Goal: Entertainment & Leisure: Consume media (video, audio)

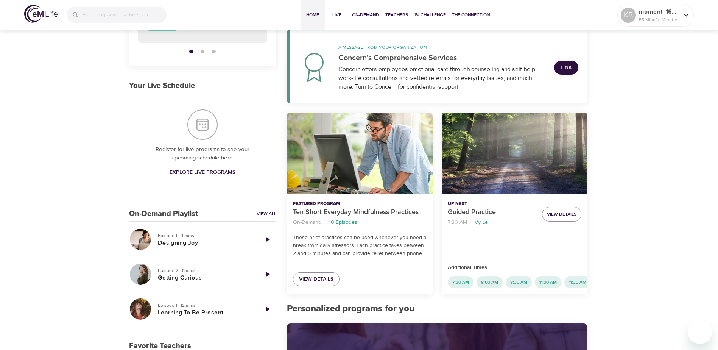
scroll to position [151, 0]
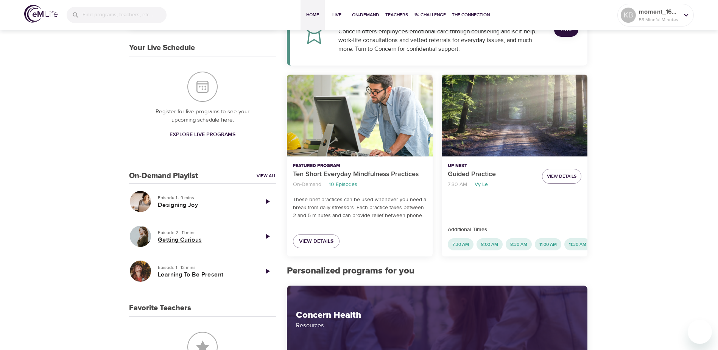
click at [181, 240] on h5 "Getting Curious" at bounding box center [205, 240] width 94 height 8
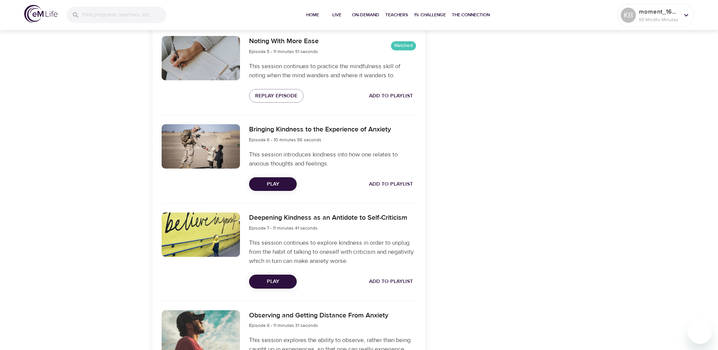
scroll to position [794, 0]
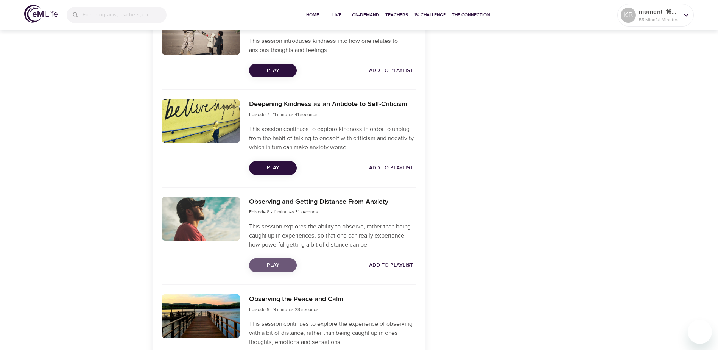
click at [278, 266] on span "Play" at bounding box center [273, 264] width 36 height 9
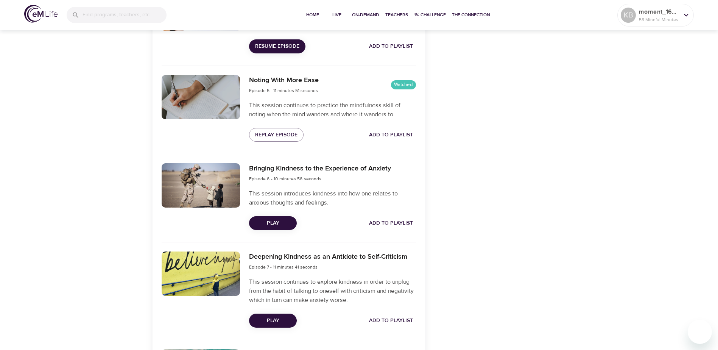
scroll to position [643, 0]
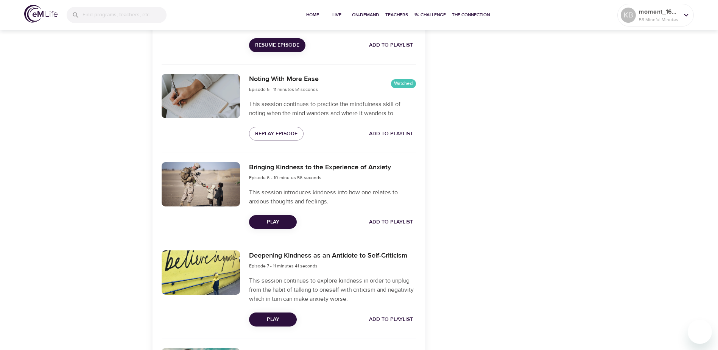
click at [275, 223] on span "Play" at bounding box center [273, 221] width 36 height 9
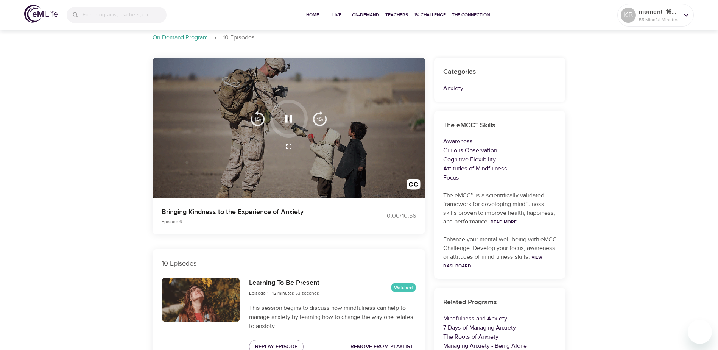
scroll to position [0, 0]
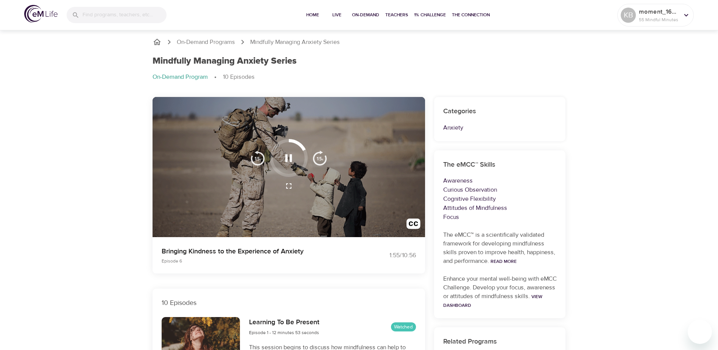
click at [290, 155] on icon "button" at bounding box center [288, 158] width 7 height 8
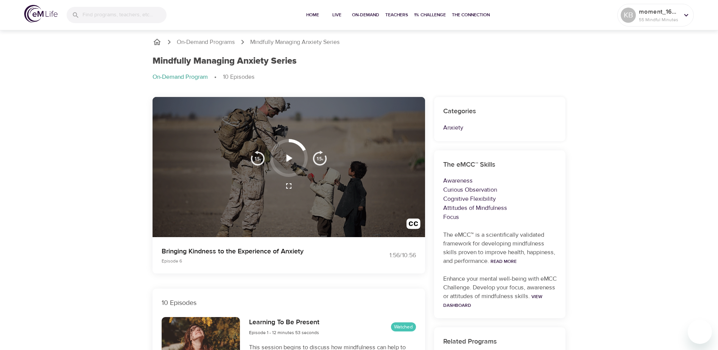
click at [258, 158] on img "button" at bounding box center [257, 157] width 15 height 15
click at [254, 158] on img "button" at bounding box center [257, 157] width 15 height 15
click at [287, 160] on icon "button" at bounding box center [289, 158] width 6 height 8
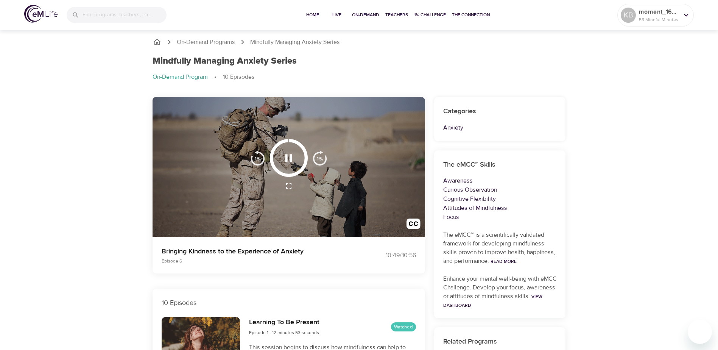
click at [290, 161] on icon "button" at bounding box center [288, 158] width 7 height 8
